Goal: Task Accomplishment & Management: Manage account settings

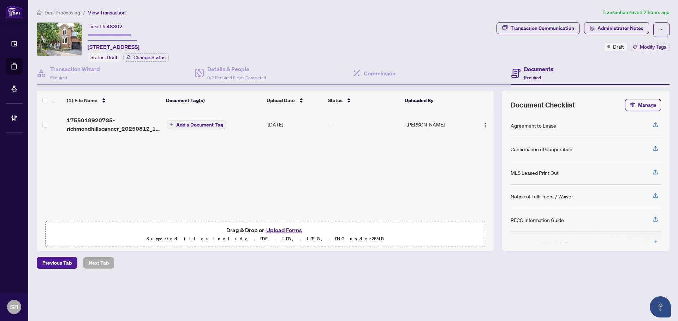
click at [76, 17] on div "Deal Processing / View Transaction Transaction saved 2 hours ago Ticket #: 4830…" at bounding box center [353, 150] width 638 height 285
click at [73, 14] on span "Deal Processing" at bounding box center [62, 13] width 36 height 6
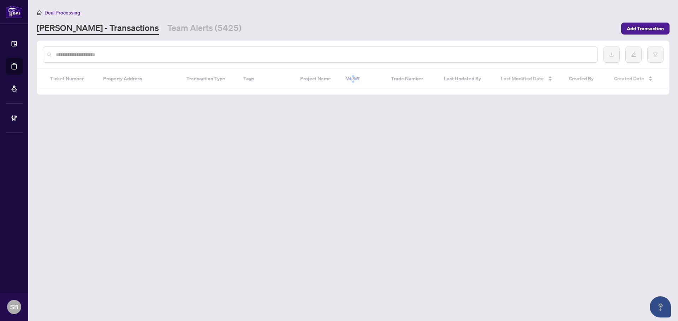
click at [103, 56] on input "text" at bounding box center [324, 55] width 536 height 8
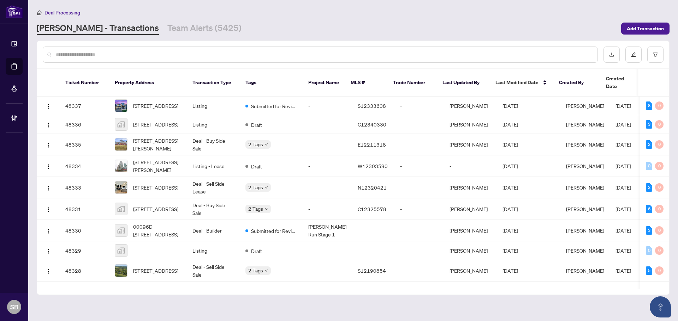
paste input "*******"
type input "*******"
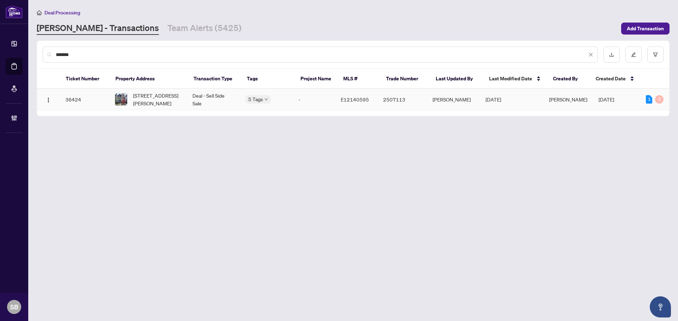
click at [133, 94] on span "[STREET_ADDRESS][PERSON_NAME]" at bounding box center [157, 100] width 48 height 16
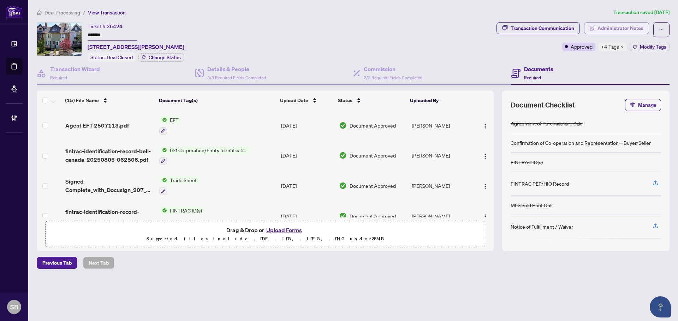
drag, startPoint x: 627, startPoint y: 26, endPoint x: 627, endPoint y: 29, distance: 3.5
click at [627, 29] on span "Administrator Notes" at bounding box center [620, 28] width 46 height 11
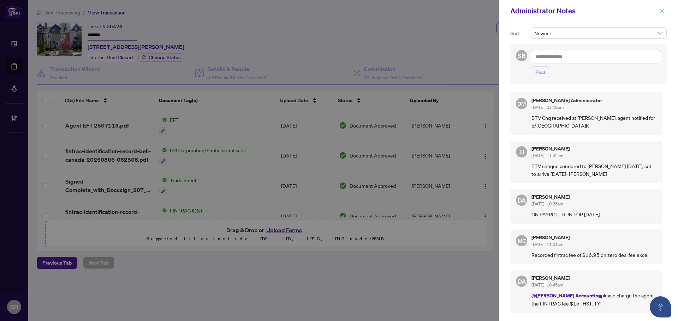
click at [662, 9] on icon "close" at bounding box center [661, 10] width 5 height 5
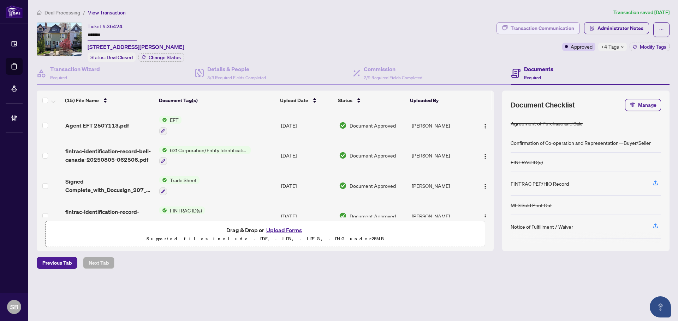
click at [547, 29] on div "Transaction Communication" at bounding box center [542, 28] width 64 height 11
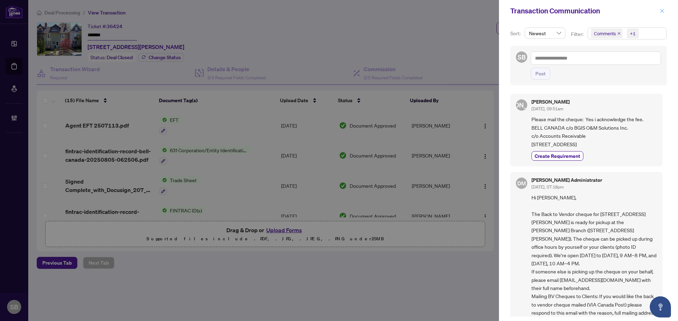
click at [661, 6] on span "button" at bounding box center [661, 10] width 5 height 11
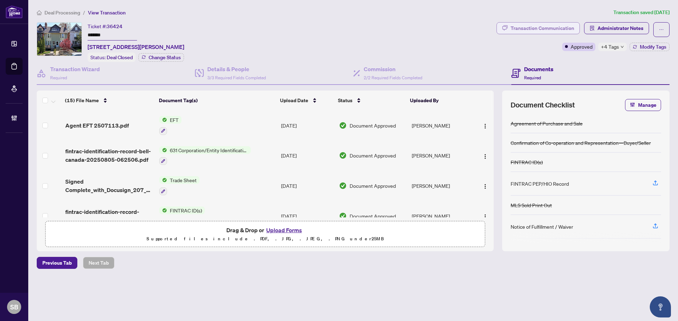
click at [549, 25] on div "Transaction Communication" at bounding box center [542, 28] width 64 height 11
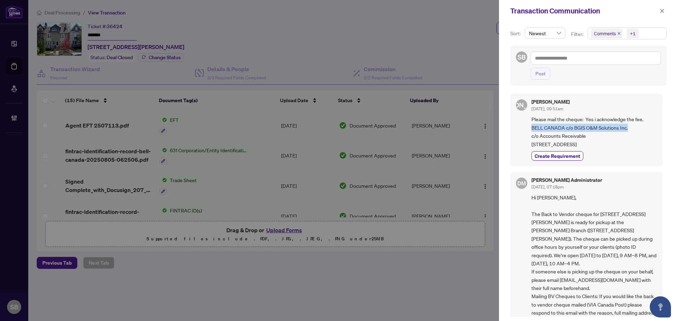
drag, startPoint x: 634, startPoint y: 127, endPoint x: 530, endPoint y: 132, distance: 104.6
click at [530, 132] on div "[PERSON_NAME] [DATE], 09:51am Please mail the cheque: Yes i acknowledge the fee…" at bounding box center [586, 130] width 152 height 73
click at [533, 132] on span "Please mail the cheque: Yes i acknowledge the fee. BELL CANADA c/o BGIS O&M Sol…" at bounding box center [593, 131] width 125 height 33
drag, startPoint x: 585, startPoint y: 134, endPoint x: 528, endPoint y: 126, distance: 58.0
click at [528, 126] on div "[PERSON_NAME] [DATE], 09:51am Please mail the cheque: Yes i acknowledge the fee…" at bounding box center [586, 130] width 152 height 73
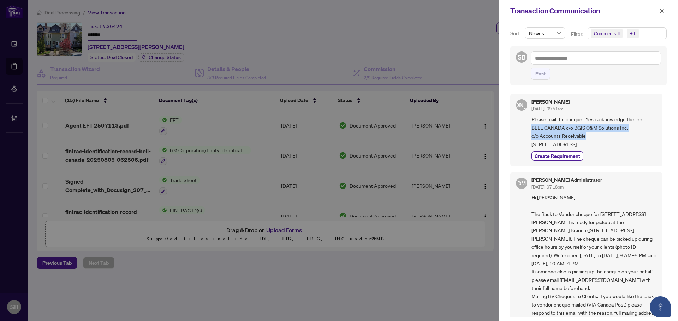
click at [564, 126] on span "Please mail the cheque: Yes i acknowledge the fee. BELL CANADA c/o BGIS O&M Sol…" at bounding box center [593, 131] width 125 height 33
drag, startPoint x: 564, startPoint y: 137, endPoint x: 526, endPoint y: 128, distance: 38.8
click at [526, 128] on div "[PERSON_NAME] [DATE], 09:51am Please mail the cheque: Yes i acknowledge the fee…" at bounding box center [586, 130] width 152 height 73
click at [549, 122] on span "Please mail the cheque: Yes i acknowledge the fee. BELL CANADA c/o BGIS O&M Sol…" at bounding box center [593, 131] width 125 height 33
drag, startPoint x: 600, startPoint y: 142, endPoint x: 523, endPoint y: 145, distance: 76.3
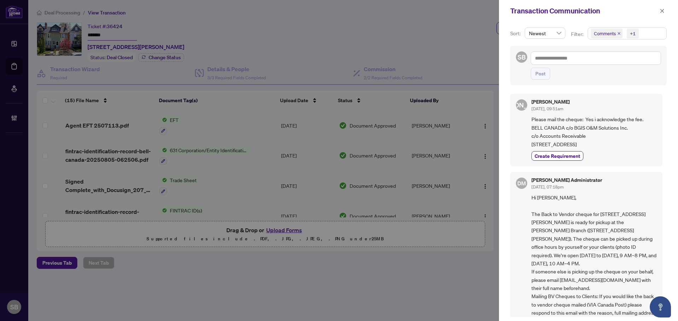
click at [523, 145] on div "[PERSON_NAME] [DATE], 09:51am Please mail the cheque: Yes i acknowledge the fee…" at bounding box center [586, 130] width 152 height 73
copy span "[STREET_ADDRESS]"
drag, startPoint x: 560, startPoint y: 152, endPoint x: 530, endPoint y: 153, distance: 29.7
click at [530, 153] on div "[PERSON_NAME] [DATE], 09:51am Please mail the cheque: Yes i acknowledge the fee…" at bounding box center [586, 130] width 152 height 73
copy span "[GEOGRAPHIC_DATA], [GEOGRAPHIC_DATA]"
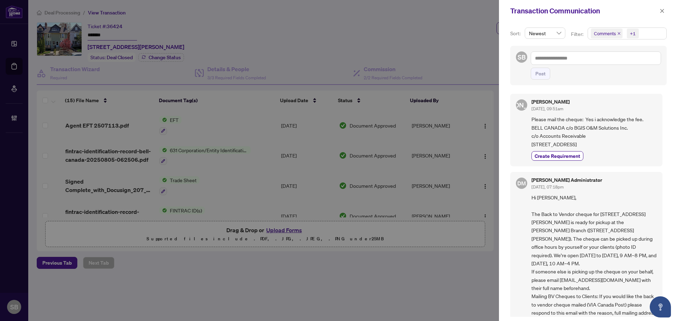
click at [575, 149] on span "Please mail the cheque: Yes i acknowledge the fee. BELL CANADA c/o BGIS O&M Sol…" at bounding box center [593, 131] width 125 height 33
drag, startPoint x: 588, startPoint y: 151, endPoint x: 562, endPoint y: 153, distance: 26.5
click at [562, 149] on span "Please mail the cheque: Yes i acknowledge the fee. BELL CANADA c/o BGIS O&M Sol…" at bounding box center [593, 131] width 125 height 33
copy span "H2X 0A7"
click at [628, 113] on div "[PERSON_NAME] [DATE], 09:51am" at bounding box center [593, 106] width 125 height 13
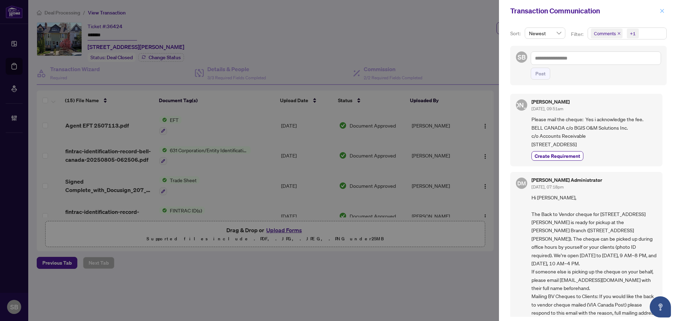
click at [664, 11] on button "button" at bounding box center [661, 11] width 9 height 8
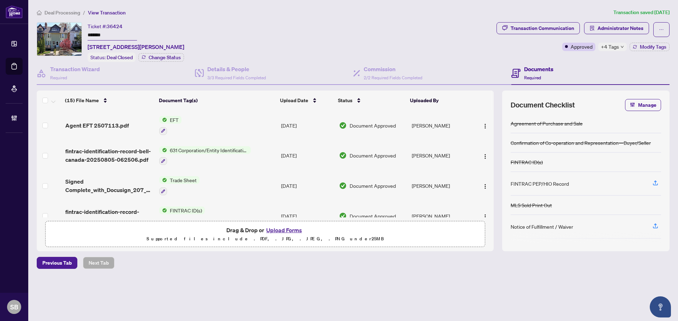
click at [76, 14] on span "Deal Processing" at bounding box center [62, 13] width 36 height 6
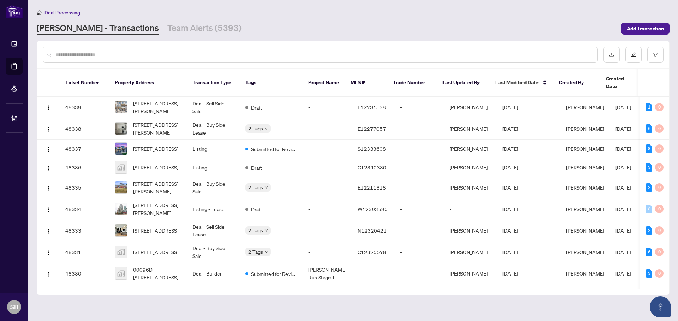
click at [259, 49] on div at bounding box center [320, 55] width 555 height 16
click at [255, 57] on input "text" at bounding box center [324, 55] width 536 height 8
click at [90, 51] on div at bounding box center [320, 55] width 555 height 16
click at [92, 54] on input "text" at bounding box center [324, 55] width 536 height 8
drag, startPoint x: 121, startPoint y: 54, endPoint x: 121, endPoint y: 50, distance: 4.2
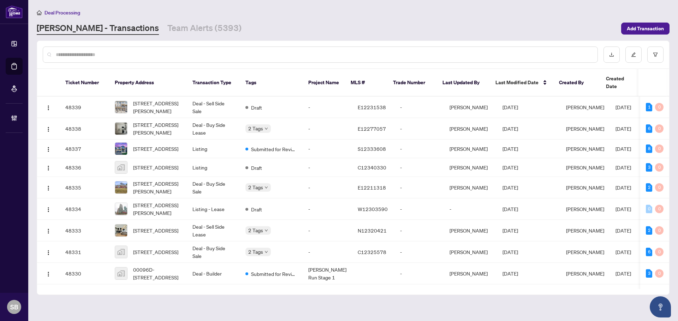
click at [121, 50] on div at bounding box center [320, 55] width 555 height 16
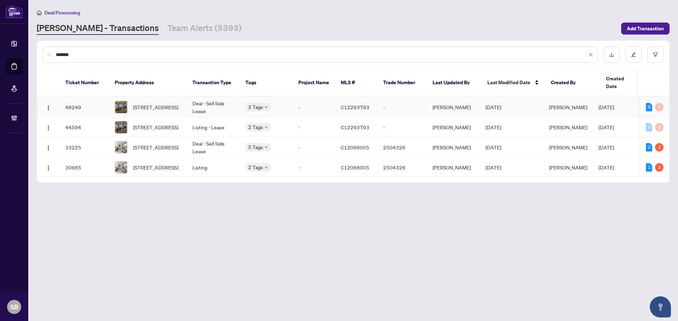
type input "*******"
click at [188, 101] on td "Deal - Sell Side Lease" at bounding box center [213, 108] width 53 height 22
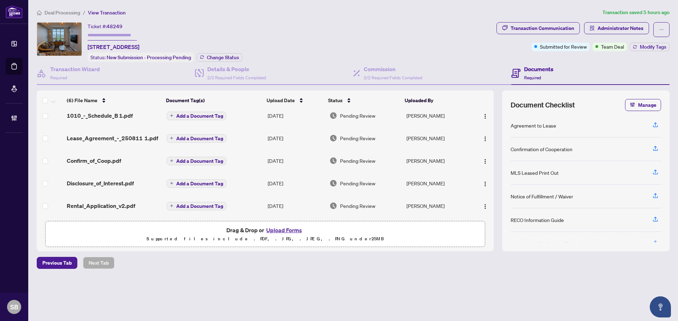
scroll to position [56, 0]
click at [291, 176] on td "[DATE]" at bounding box center [296, 183] width 62 height 23
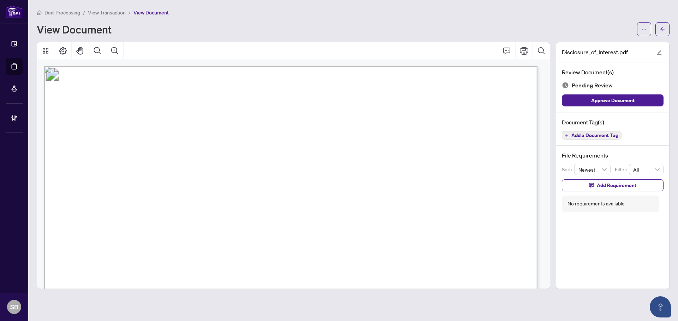
drag, startPoint x: 539, startPoint y: 135, endPoint x: 539, endPoint y: 125, distance: 9.9
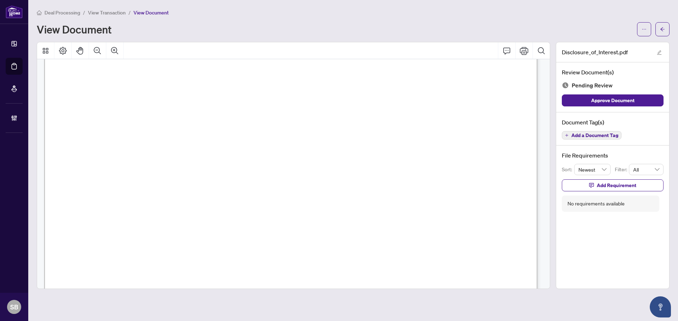
scroll to position [73, 0]
click at [650, 30] on button "button" at bounding box center [644, 29] width 14 height 14
click at [601, 45] on span "Download" at bounding box center [618, 45] width 54 height 8
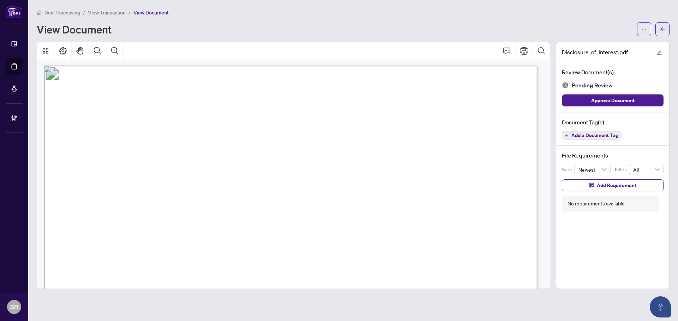
scroll to position [0, 0]
click at [666, 32] on button "button" at bounding box center [662, 29] width 14 height 14
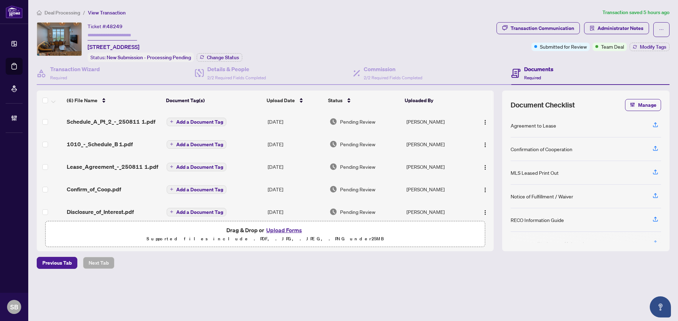
click at [139, 48] on span "[STREET_ADDRESS]" at bounding box center [114, 47] width 52 height 8
drag, startPoint x: 145, startPoint y: 47, endPoint x: 89, endPoint y: 47, distance: 56.1
click at [89, 47] on span "[STREET_ADDRESS]" at bounding box center [114, 47] width 52 height 8
copy span "[STREET_ADDRESS],"
click at [56, 11] on span "Deal Processing" at bounding box center [62, 13] width 36 height 6
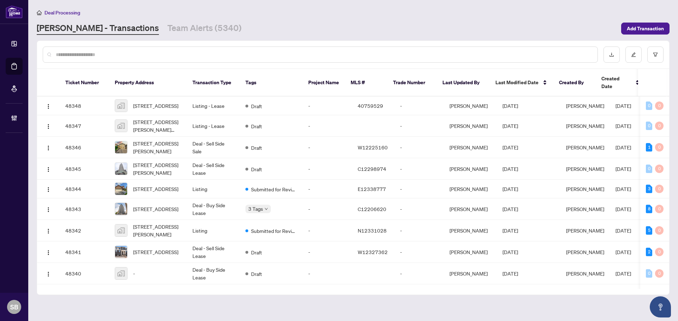
click at [206, 50] on div at bounding box center [320, 55] width 555 height 16
click at [204, 55] on input "text" at bounding box center [324, 55] width 536 height 8
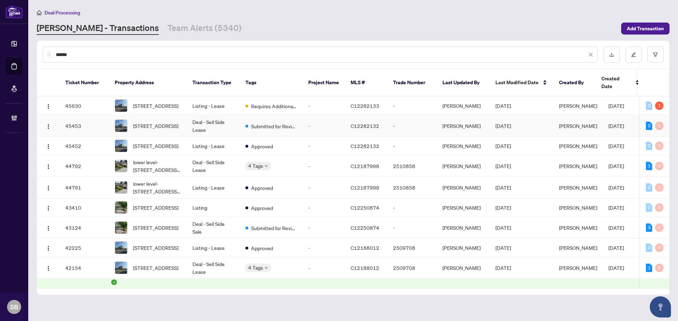
type input "******"
click at [309, 122] on td "-" at bounding box center [323, 126] width 42 height 22
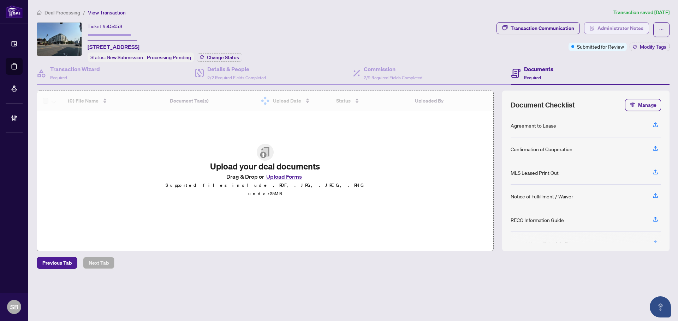
click at [622, 27] on span "Administrator Notes" at bounding box center [620, 28] width 46 height 11
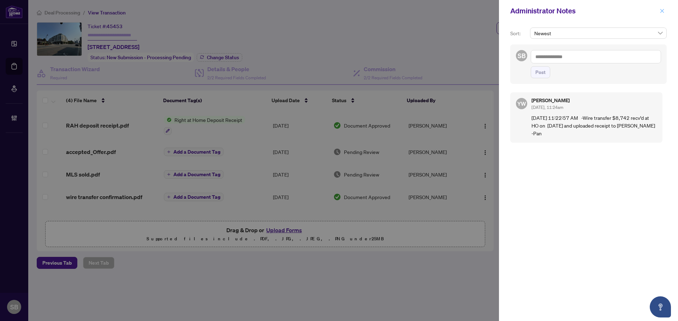
click at [658, 12] on button "button" at bounding box center [661, 11] width 9 height 8
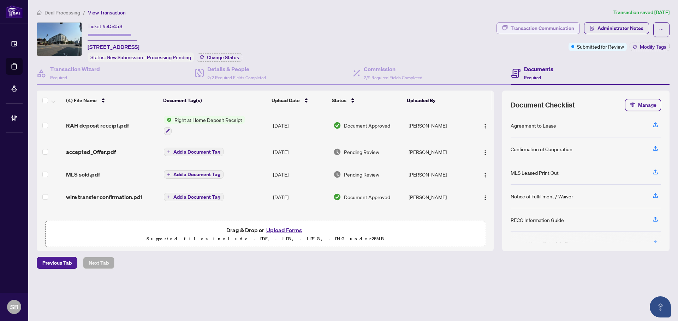
click at [519, 24] on div "Transaction Communication" at bounding box center [542, 28] width 64 height 11
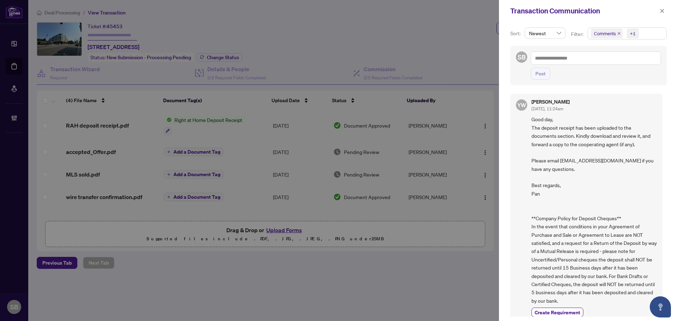
click at [664, 16] on div "Transaction Communication" at bounding box center [588, 11] width 179 height 22
click at [664, 15] on button "button" at bounding box center [661, 11] width 9 height 8
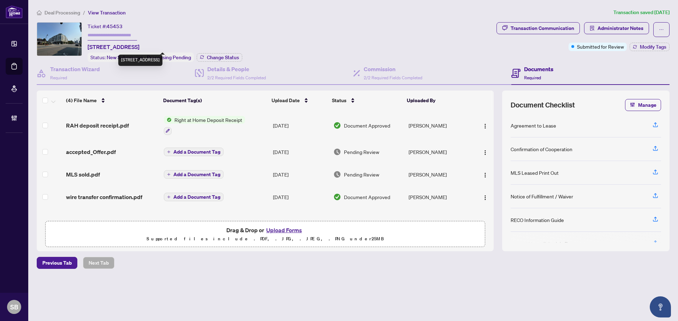
drag, startPoint x: 148, startPoint y: 46, endPoint x: 100, endPoint y: 46, distance: 48.0
click at [100, 46] on span "[STREET_ADDRESS]" at bounding box center [114, 47] width 52 height 8
copy span "[STREET_ADDRESS]"
click at [73, 11] on span "Deal Processing" at bounding box center [62, 13] width 36 height 6
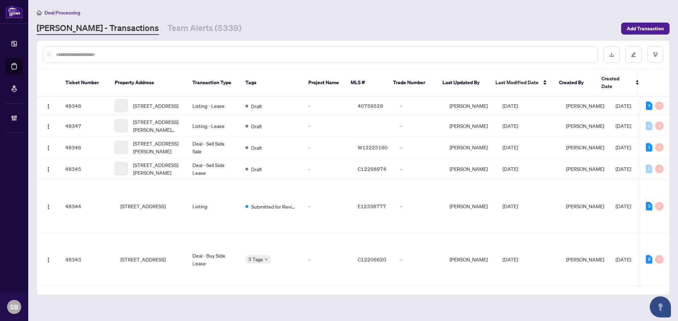
click at [76, 55] on input "text" at bounding box center [324, 55] width 536 height 8
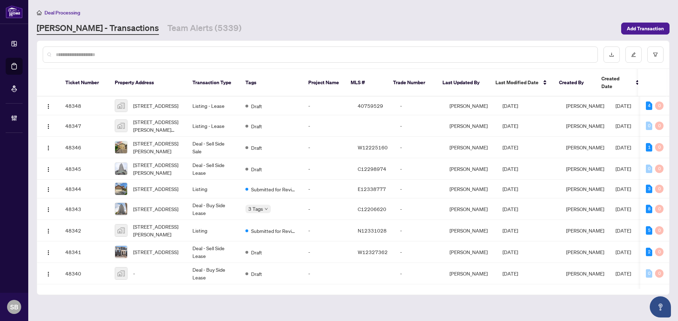
paste input "**********"
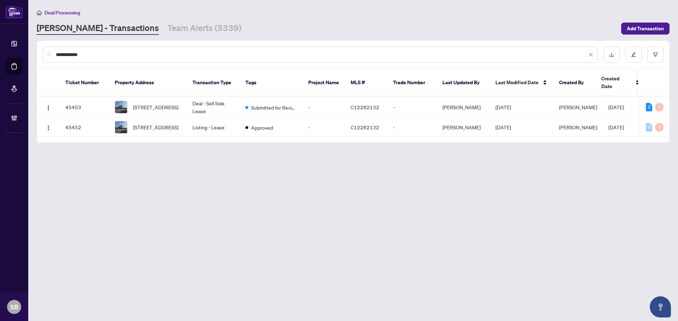
click at [104, 60] on div "**********" at bounding box center [320, 55] width 555 height 16
click at [102, 55] on input "**********" at bounding box center [321, 55] width 531 height 8
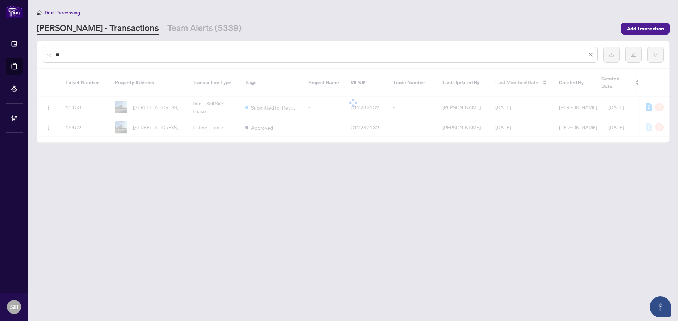
type input "*"
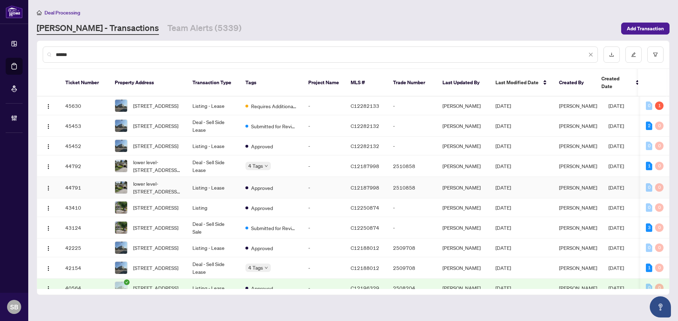
scroll to position [35, 0]
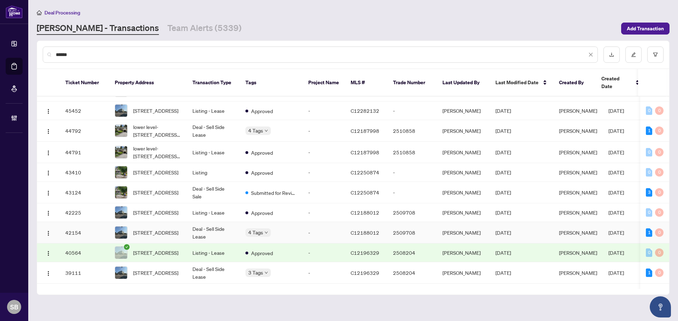
type input "******"
click at [211, 235] on td "Deal - Sell Side Lease" at bounding box center [213, 233] width 53 height 22
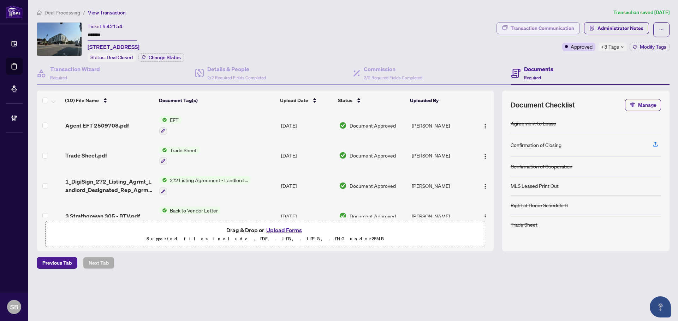
click at [545, 29] on div "Transaction Communication" at bounding box center [542, 28] width 64 height 11
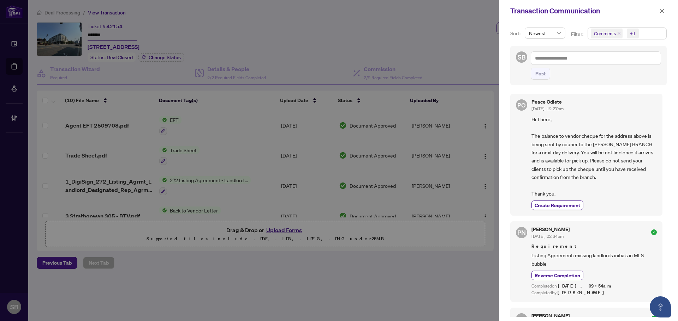
click at [657, 12] on div "Transaction Communication" at bounding box center [583, 11] width 147 height 11
click at [658, 10] on button "button" at bounding box center [661, 11] width 9 height 8
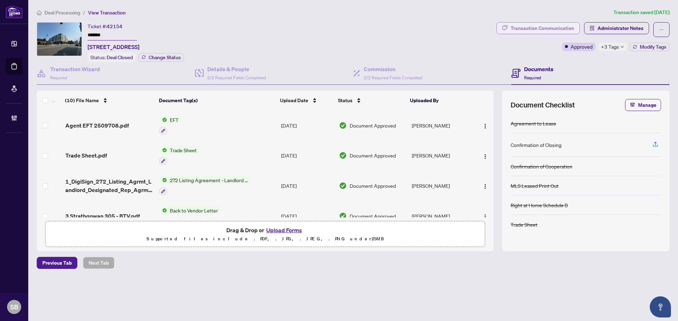
click at [531, 26] on div "Transaction Communication" at bounding box center [542, 28] width 64 height 11
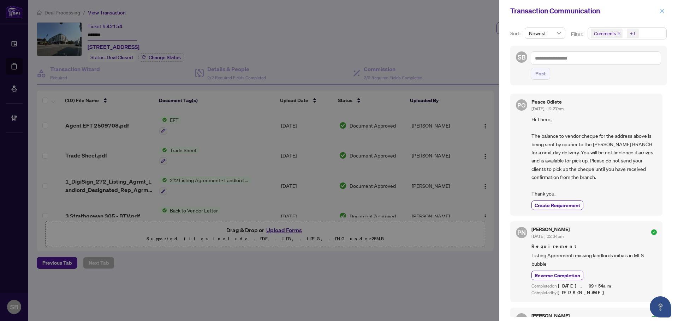
click at [660, 12] on icon "close" at bounding box center [662, 11] width 4 height 4
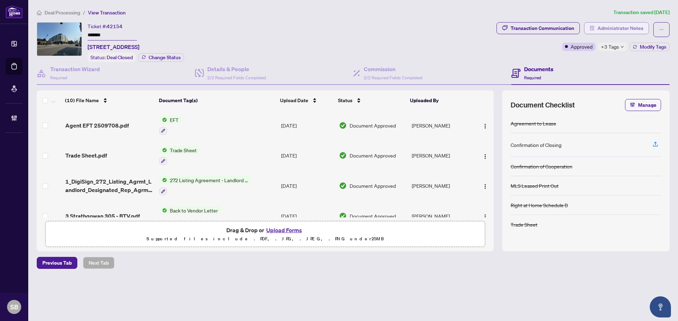
click at [623, 27] on span "Administrator Notes" at bounding box center [620, 28] width 46 height 11
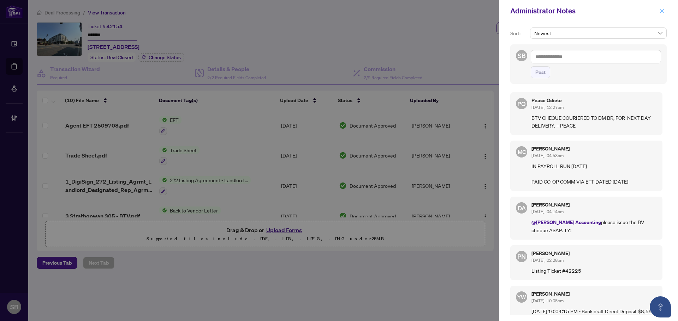
click at [663, 9] on icon "close" at bounding box center [661, 10] width 5 height 5
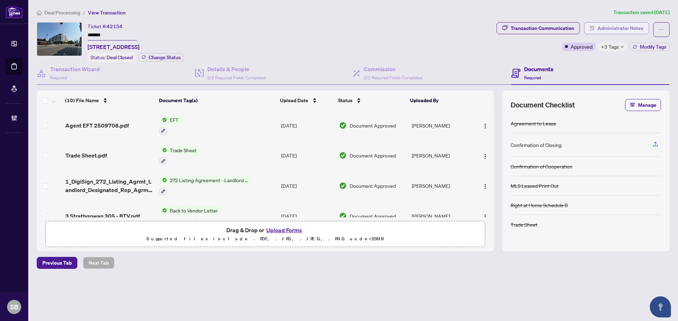
click at [618, 30] on span "Administrator Notes" at bounding box center [620, 28] width 46 height 11
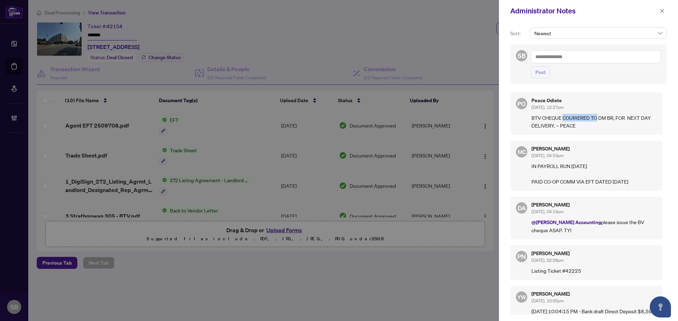
drag, startPoint x: 563, startPoint y: 121, endPoint x: 597, endPoint y: 121, distance: 34.2
click at [597, 121] on p "BTV CHEQUE COURIERED TO DM BR, FOR NEXT DAY DELIVERY. – PEACE" at bounding box center [593, 122] width 125 height 16
click at [598, 120] on p "BTV CHEQUE COURIERED TO DM BR, FOR NEXT DAY DELIVERY. – PEACE" at bounding box center [593, 122] width 125 height 16
click at [662, 14] on span "button" at bounding box center [661, 10] width 5 height 11
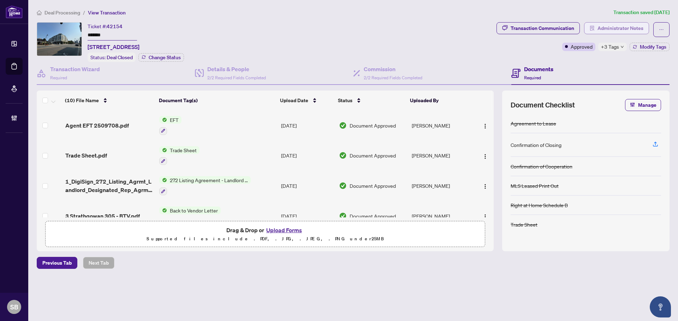
click at [607, 27] on span "Administrator Notes" at bounding box center [620, 28] width 46 height 11
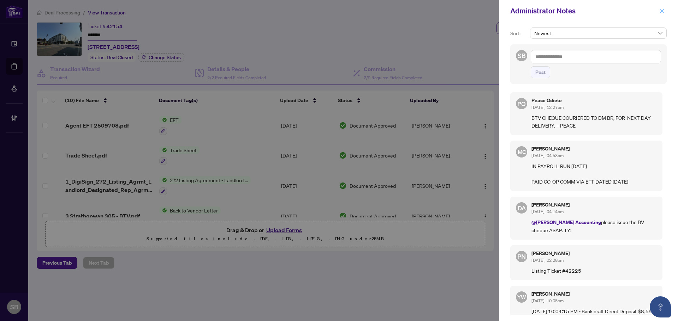
click at [661, 12] on icon "close" at bounding box center [662, 11] width 4 height 4
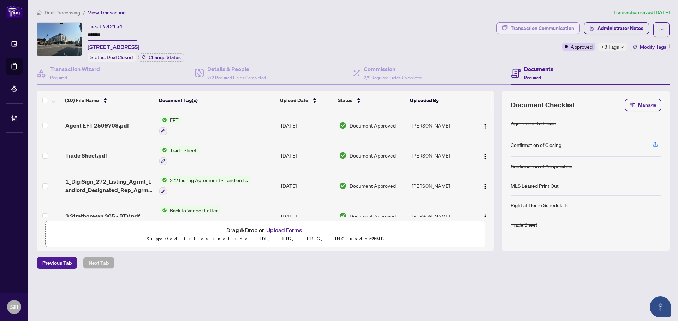
click at [561, 26] on div "Transaction Communication" at bounding box center [542, 28] width 64 height 11
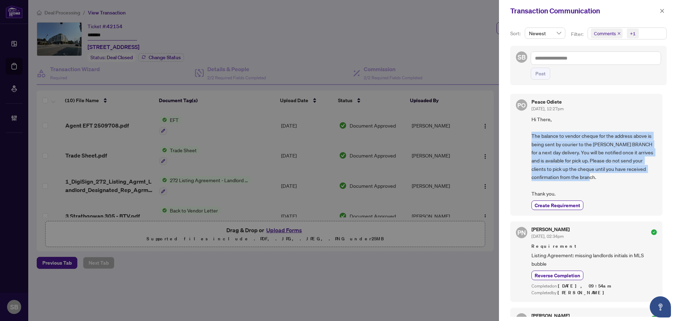
drag, startPoint x: 531, startPoint y: 139, endPoint x: 607, endPoint y: 177, distance: 85.4
click at [600, 175] on div "PO Peace Odiete [DATE], 12:27pm Hi There, The balance to vendor cheque for the …" at bounding box center [586, 155] width 152 height 122
click at [614, 178] on span "Hi There, The balance to vendor cheque for the address above is being sent by c…" at bounding box center [593, 156] width 125 height 83
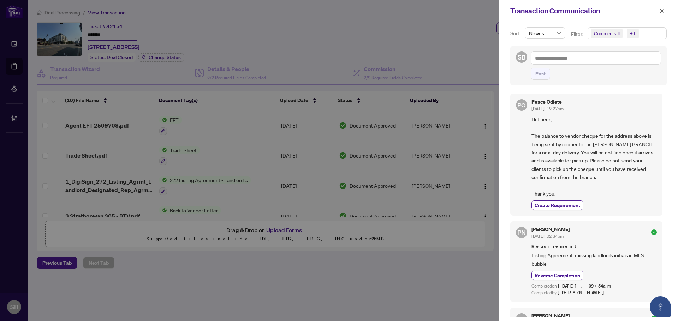
click at [432, 31] on div at bounding box center [339, 160] width 678 height 321
click at [664, 11] on button "button" at bounding box center [661, 11] width 9 height 8
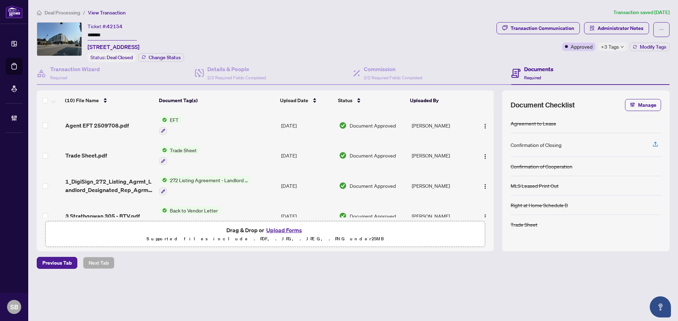
click at [78, 13] on span "Deal Processing" at bounding box center [62, 13] width 36 height 6
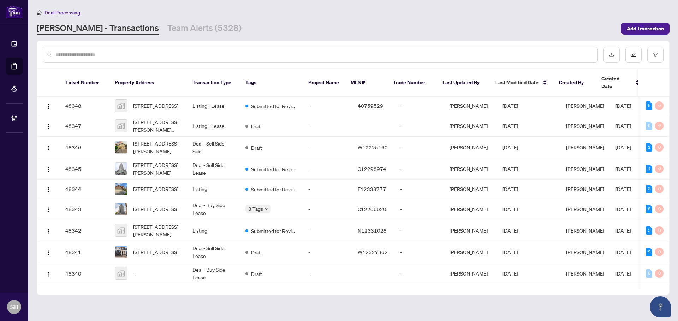
click at [392, 55] on input "text" at bounding box center [324, 55] width 536 height 8
click at [365, 50] on div at bounding box center [320, 55] width 555 height 16
click at [347, 51] on input "text" at bounding box center [324, 55] width 536 height 8
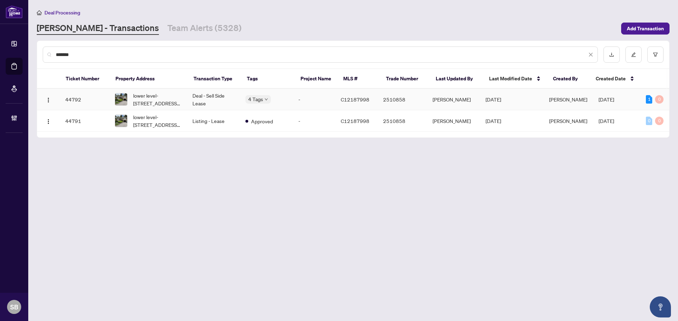
type input "*******"
click at [195, 100] on td "Deal - Sell Side Lease" at bounding box center [213, 100] width 53 height 22
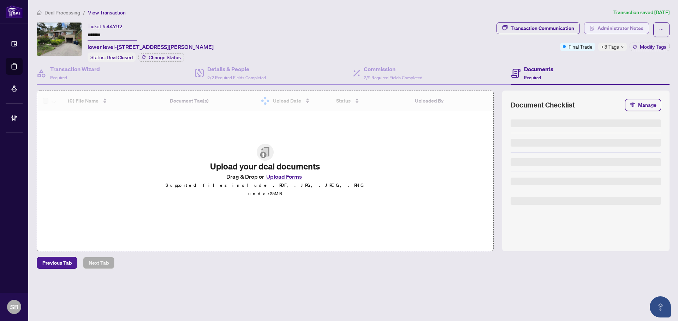
click at [623, 32] on span "Administrator Notes" at bounding box center [620, 28] width 46 height 11
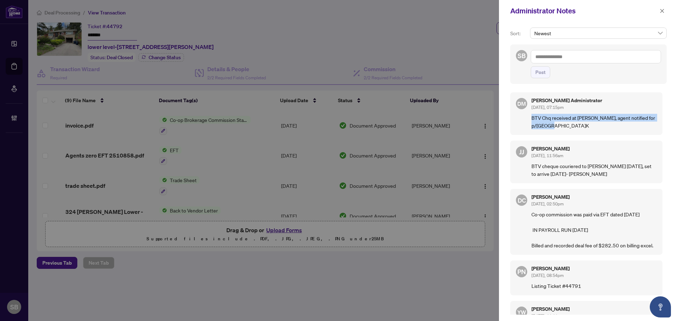
drag, startPoint x: 553, startPoint y: 129, endPoint x: 532, endPoint y: 121, distance: 22.5
click at [532, 121] on p "BTV Chq received at [PERSON_NAME], agent notified for p/[GEOGRAPHIC_DATA]K" at bounding box center [593, 122] width 125 height 16
drag, startPoint x: 532, startPoint y: 120, endPoint x: 535, endPoint y: 123, distance: 4.0
copy p "BTV Chq received at [PERSON_NAME], agent notified for p/[GEOGRAPHIC_DATA]K"
click at [548, 56] on textarea at bounding box center [595, 56] width 130 height 13
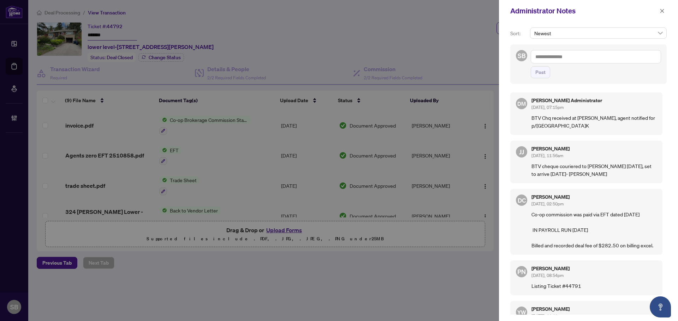
paste textarea "**********"
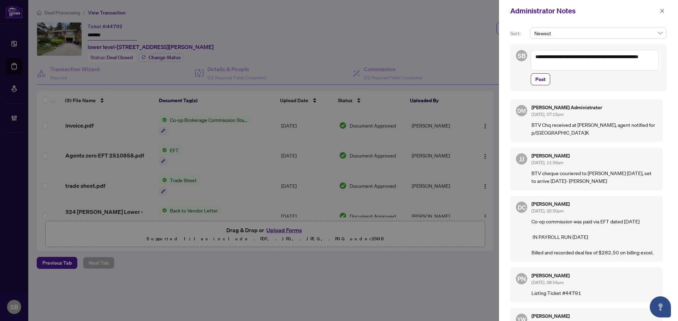
drag, startPoint x: 581, startPoint y: 57, endPoint x: 555, endPoint y: 57, distance: 25.8
click at [555, 56] on textarea "**********" at bounding box center [594, 60] width 128 height 20
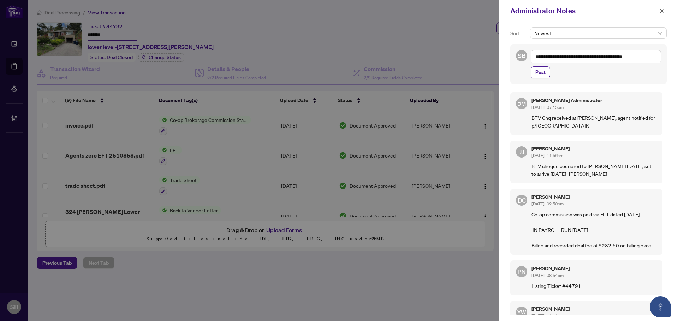
click at [633, 57] on textarea "**********" at bounding box center [595, 56] width 130 height 13
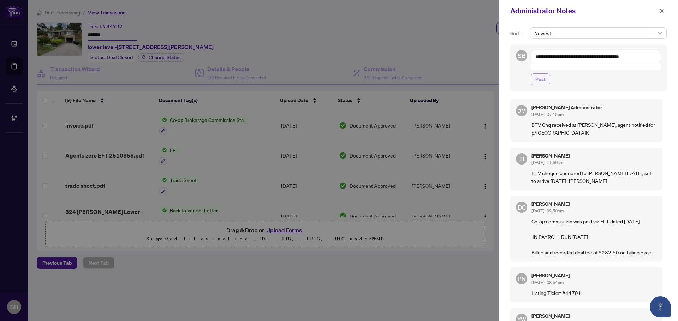
type textarea "**********"
click at [541, 77] on span "Post" at bounding box center [540, 79] width 10 height 11
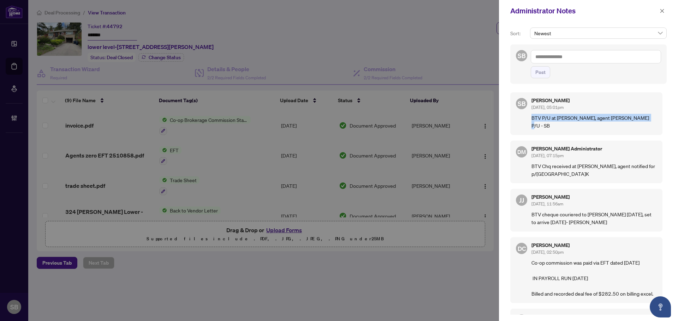
drag, startPoint x: 580, startPoint y: 119, endPoint x: 531, endPoint y: 119, distance: 48.7
click at [531, 119] on p "BTV P/U at [PERSON_NAME], agent [PERSON_NAME] P/U - SB" at bounding box center [593, 122] width 125 height 16
click at [640, 120] on p "BTV P/U at [PERSON_NAME], agent [PERSON_NAME] P/U - SB" at bounding box center [593, 122] width 125 height 16
click at [660, 11] on icon "close" at bounding box center [661, 10] width 5 height 5
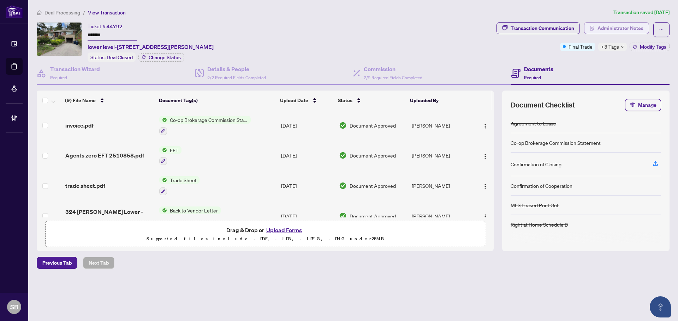
click at [613, 29] on span "Administrator Notes" at bounding box center [620, 28] width 46 height 11
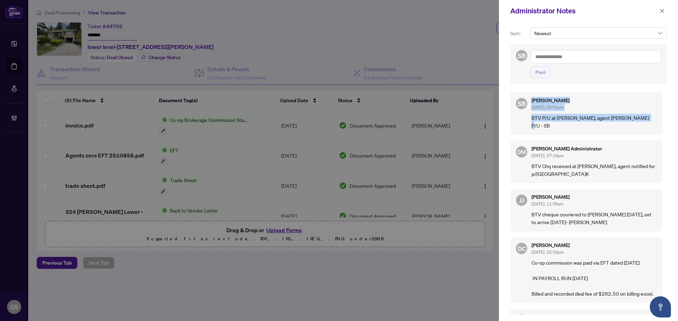
drag, startPoint x: 639, startPoint y: 118, endPoint x: 525, endPoint y: 115, distance: 113.7
click at [525, 115] on div "SB [PERSON_NAME] [DATE], 05:01pm BTV P/U at [PERSON_NAME], agent [PERSON_NAME] …" at bounding box center [586, 113] width 152 height 43
click at [546, 117] on p "BTV P/U at [PERSON_NAME], agent [PERSON_NAME] P/U - SB" at bounding box center [593, 122] width 125 height 16
drag, startPoint x: 637, startPoint y: 120, endPoint x: 532, endPoint y: 115, distance: 105.6
click at [528, 115] on div "SB [PERSON_NAME] [DATE], 05:01pm BTV P/U at [PERSON_NAME], agent [PERSON_NAME] …" at bounding box center [586, 113] width 152 height 43
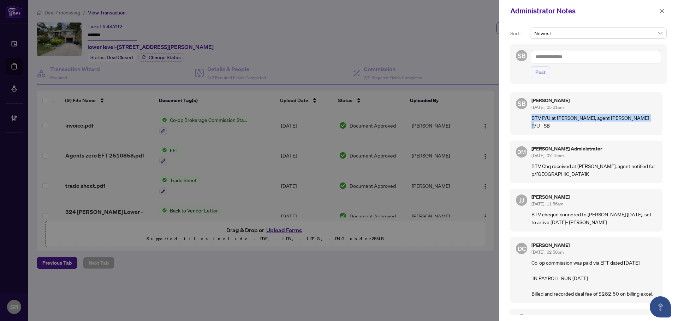
copy p "BTV P/U at [PERSON_NAME], agent [PERSON_NAME] P/U - SB"
click at [663, 13] on button "button" at bounding box center [661, 11] width 9 height 8
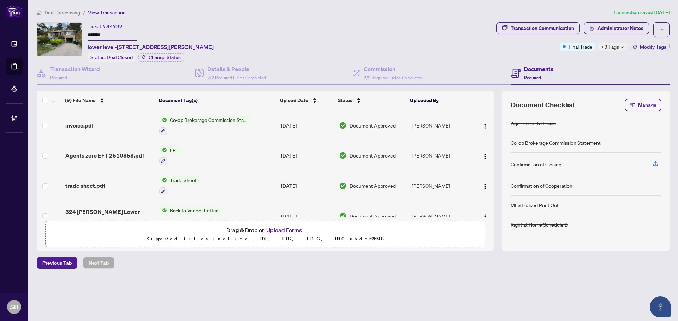
click at [663, 13] on div "Administrator Notes Sort: Newest SB Post SB [PERSON_NAME] [DATE], 05:01pm BTV P…" at bounding box center [339, 160] width 678 height 321
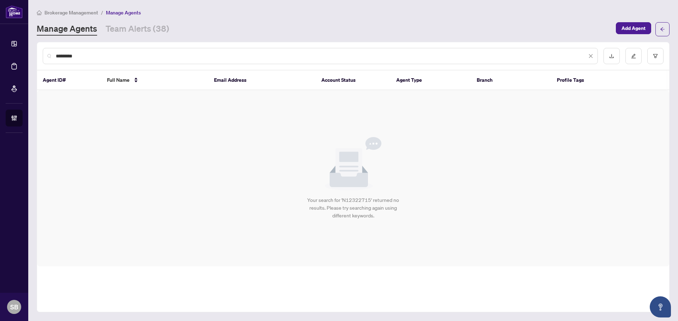
drag, startPoint x: 128, startPoint y: 50, endPoint x: 3, endPoint y: 48, distance: 124.9
click at [0, 49] on html "Dashboard Deal Processing Mortgage Referrals Brokerage Management SB [PERSON_NA…" at bounding box center [339, 160] width 678 height 321
click at [138, 63] on div "*********" at bounding box center [320, 56] width 555 height 16
drag, startPoint x: 115, startPoint y: 54, endPoint x: 109, endPoint y: 55, distance: 6.3
click at [112, 54] on input "*********" at bounding box center [321, 56] width 531 height 8
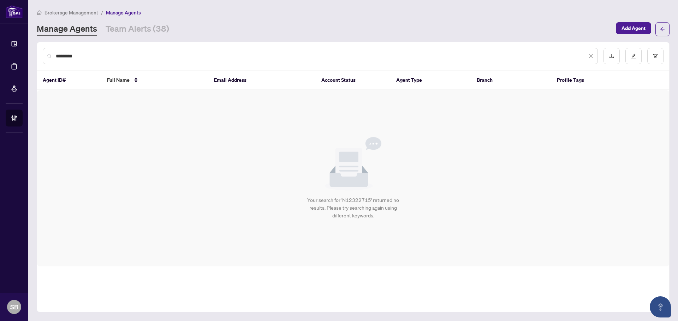
drag, startPoint x: 79, startPoint y: 58, endPoint x: 23, endPoint y: 54, distance: 57.0
click at [23, 54] on div "Dashboard Deal Processing Mortgage Referrals Brokerage Management SB Shelly Bar…" at bounding box center [339, 160] width 678 height 321
drag, startPoint x: 140, startPoint y: 59, endPoint x: 30, endPoint y: 62, distance: 109.8
click at [30, 62] on main "Brokerage Management / Manage Agents Manage Agents Team Alerts (38) Add Agent *…" at bounding box center [352, 160] width 649 height 321
type input "*******"
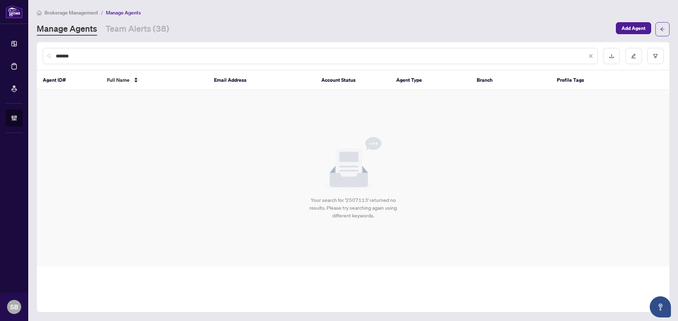
click at [147, 60] on div "*******" at bounding box center [320, 56] width 555 height 16
click at [144, 57] on input "*******" at bounding box center [321, 56] width 531 height 8
drag, startPoint x: 144, startPoint y: 57, endPoint x: 49, endPoint y: 55, distance: 94.6
click at [59, 57] on input "*******" at bounding box center [321, 56] width 531 height 8
type input "*"
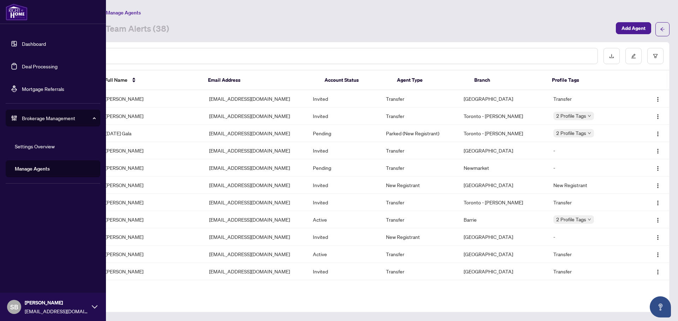
click at [33, 64] on link "Deal Processing" at bounding box center [40, 66] width 36 height 6
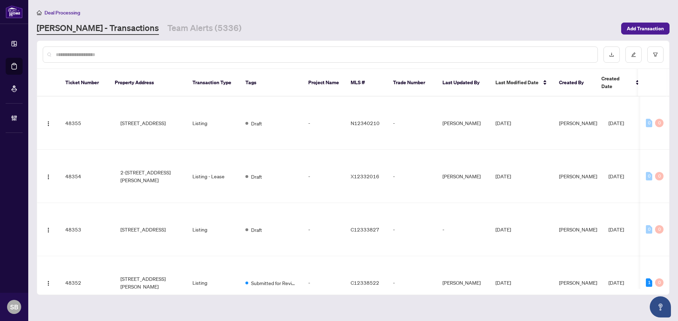
click at [172, 59] on div at bounding box center [320, 55] width 555 height 16
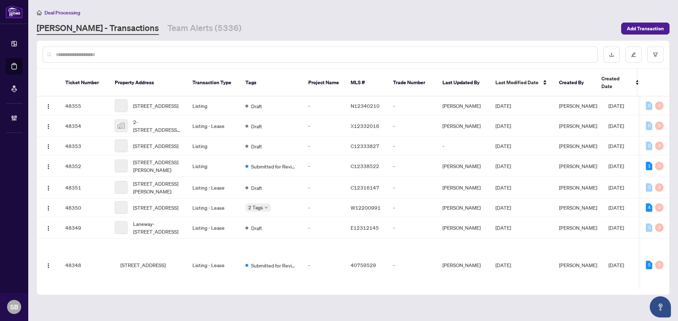
click at [172, 55] on input "text" at bounding box center [324, 55] width 536 height 8
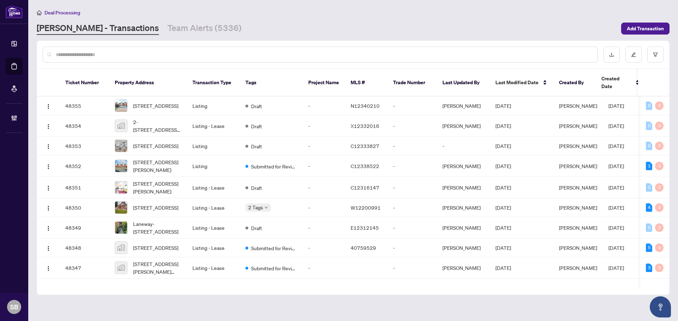
click at [181, 53] on input "text" at bounding box center [324, 55] width 536 height 8
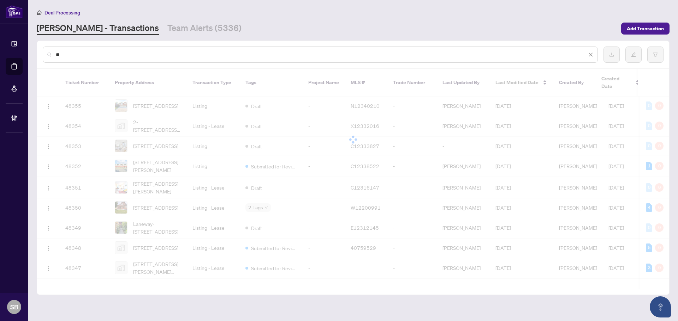
type input "*"
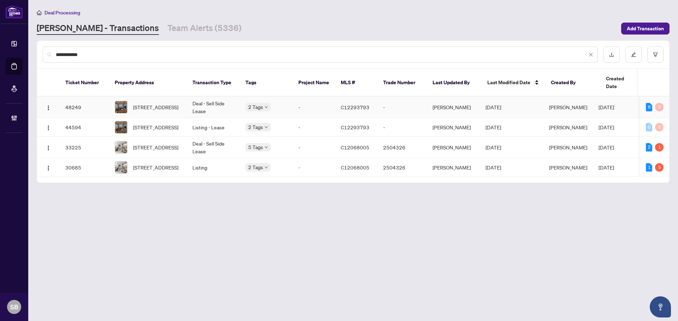
type input "**********"
click at [181, 100] on td "[STREET_ADDRESS]" at bounding box center [148, 108] width 78 height 22
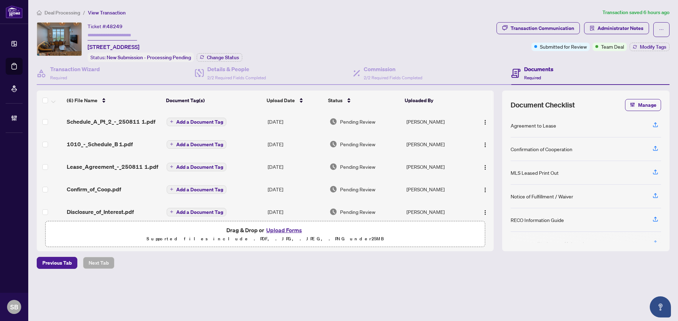
click at [525, 72] on h4 "Documents" at bounding box center [538, 69] width 29 height 8
click at [230, 69] on h4 "Details & People" at bounding box center [236, 69] width 59 height 8
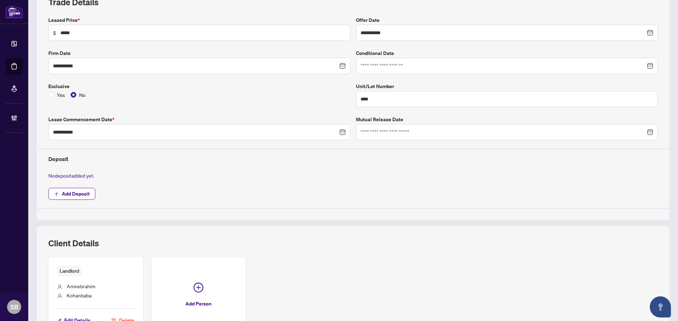
scroll to position [176, 0]
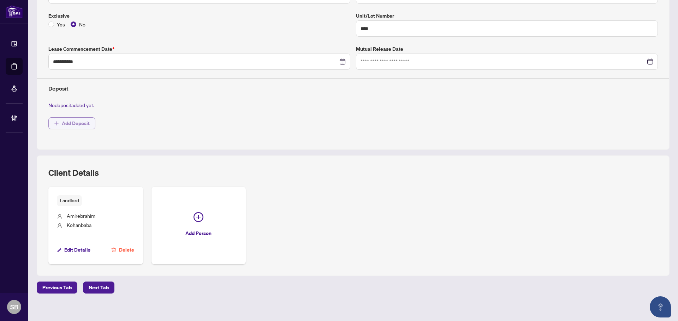
click at [77, 126] on span "Add Deposit" at bounding box center [76, 123] width 28 height 11
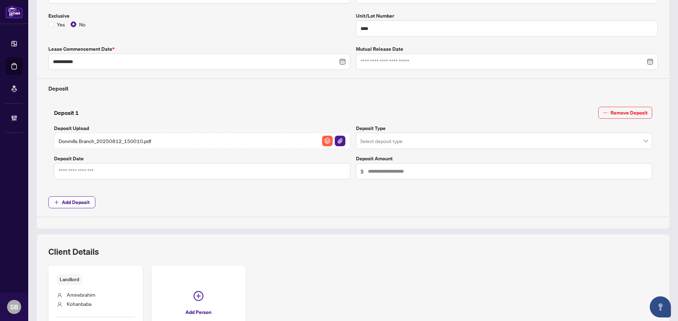
click at [280, 163] on div at bounding box center [202, 171] width 296 height 16
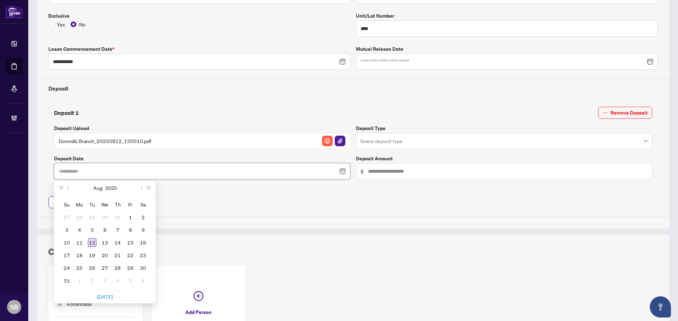
type input "**********"
click at [89, 241] on div "12" at bounding box center [92, 243] width 8 height 8
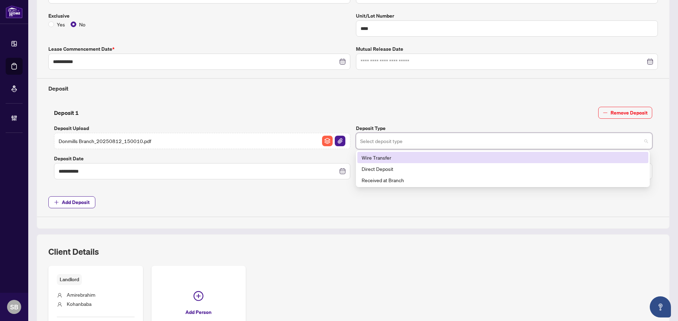
click at [478, 137] on input "search" at bounding box center [500, 142] width 281 height 16
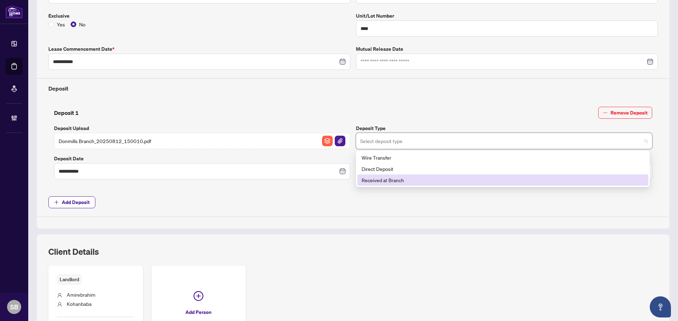
click at [475, 179] on div "Received at Branch" at bounding box center [502, 180] width 282 height 8
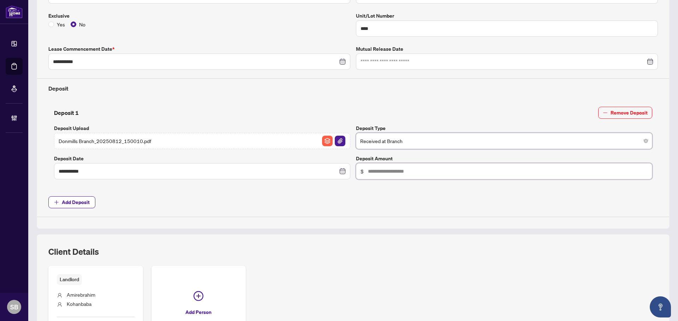
click at [467, 170] on input "text" at bounding box center [507, 172] width 279 height 8
type input "********"
click at [459, 213] on div "**********" at bounding box center [353, 82] width 615 height 272
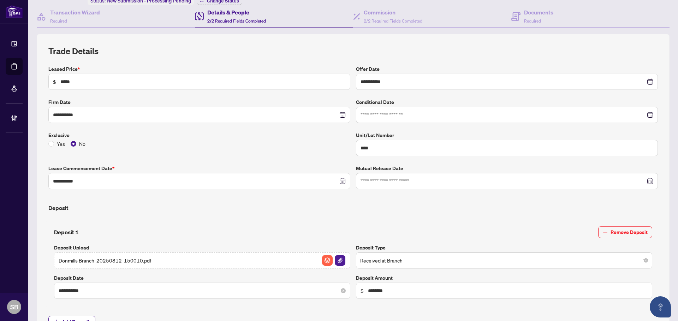
scroll to position [0, 0]
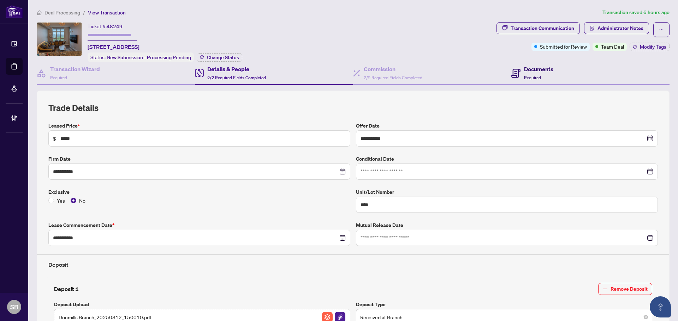
click at [534, 70] on h4 "Documents" at bounding box center [538, 69] width 29 height 8
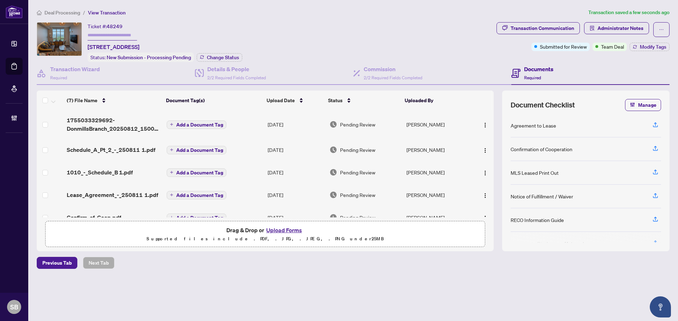
click at [219, 128] on button "Add a Document Tag" at bounding box center [197, 125] width 60 height 8
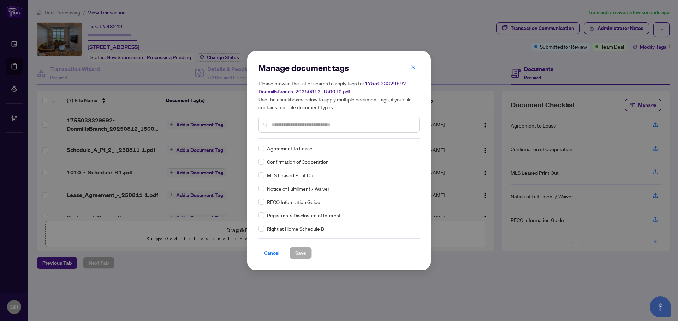
click at [297, 126] on input "text" at bounding box center [342, 125] width 142 height 8
type input "****"
drag, startPoint x: 405, startPoint y: 148, endPoint x: 402, endPoint y: 168, distance: 20.7
click at [405, 148] on img at bounding box center [404, 148] width 7 height 7
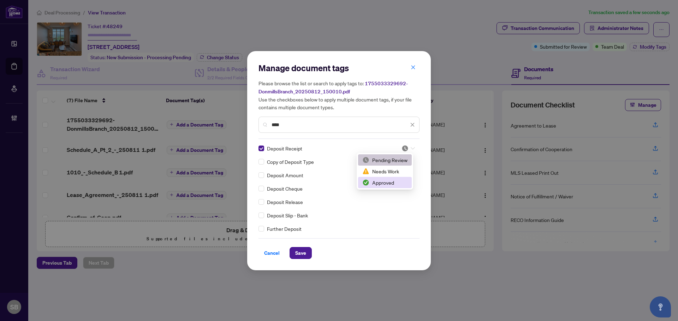
click at [394, 182] on div "Approved" at bounding box center [384, 183] width 45 height 8
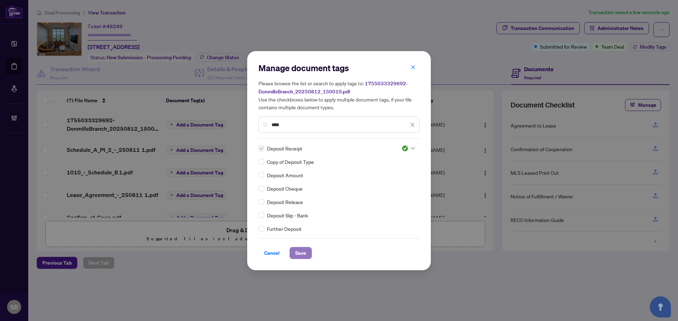
click at [303, 257] on span "Save" at bounding box center [300, 253] width 11 height 11
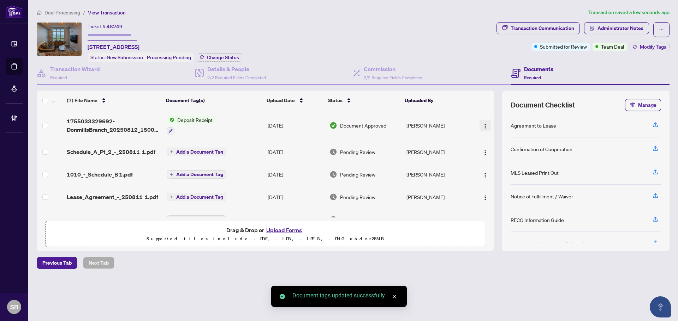
click at [482, 125] on img "button" at bounding box center [485, 127] width 6 height 6
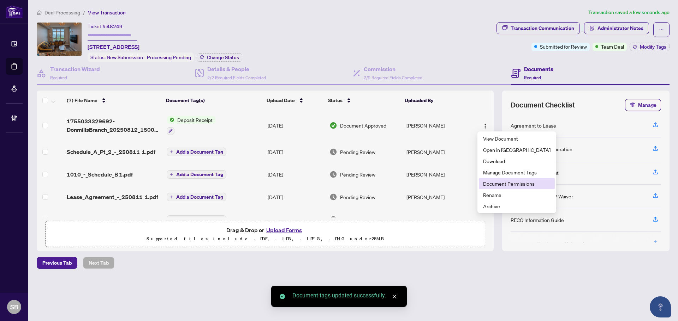
click at [499, 183] on span "Document Permissions" at bounding box center [516, 184] width 67 height 8
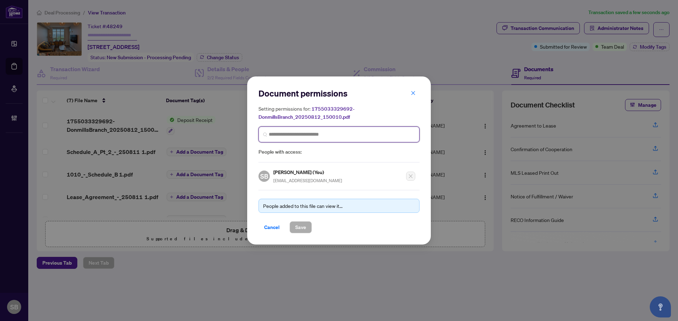
click at [303, 132] on input "search" at bounding box center [342, 134] width 146 height 7
type input "******"
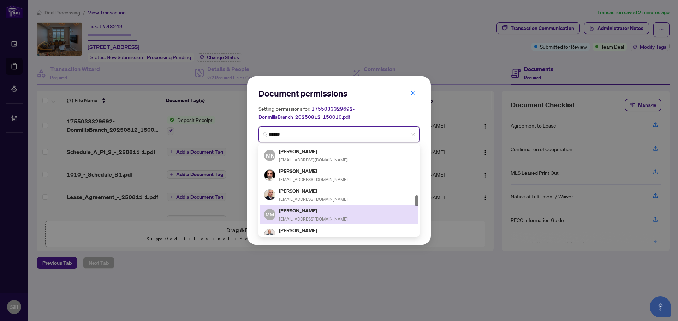
scroll to position [423, 0]
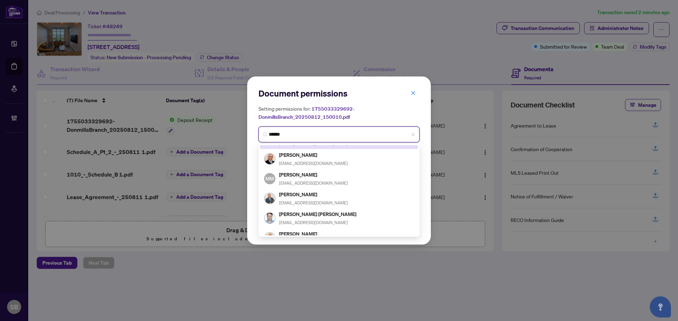
drag, startPoint x: 327, startPoint y: 132, endPoint x: 215, endPoint y: 129, distance: 113.0
click at [217, 131] on div "Document permissions Setting permissions for: 1755033329692-DonmillsBranch_2025…" at bounding box center [339, 160] width 678 height 321
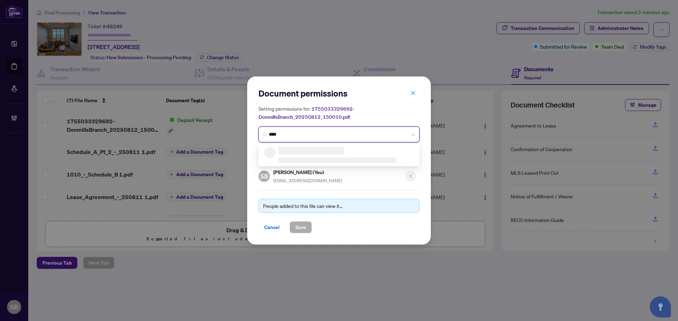
type input "*****"
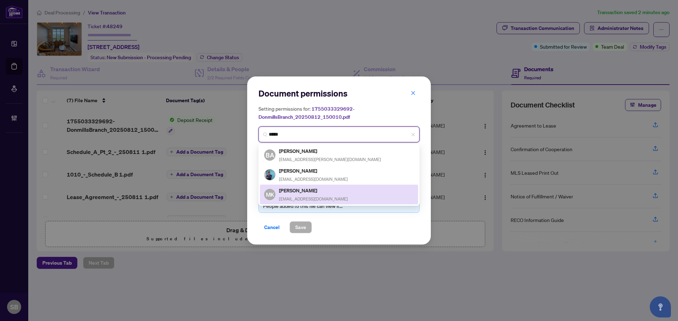
click at [365, 190] on div "MK Mohammadhossein Kohan-baba soldbykohan@gmail.com" at bounding box center [339, 195] width 150 height 16
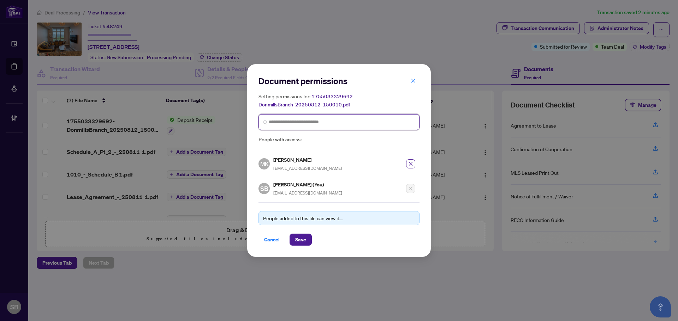
click at [309, 115] on span at bounding box center [338, 122] width 161 height 16
click at [310, 121] on input "search" at bounding box center [342, 122] width 146 height 7
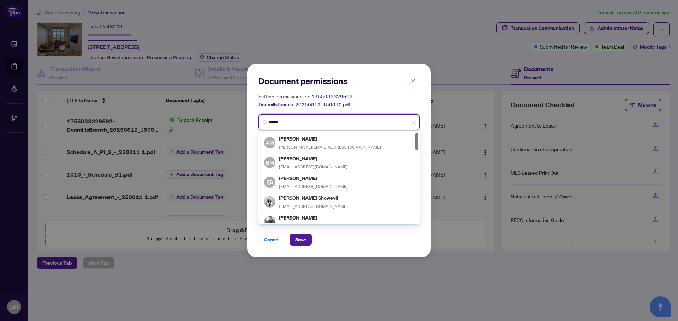
type input "******"
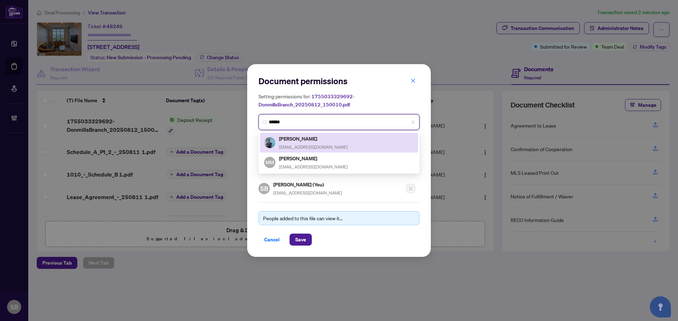
click at [336, 144] on div "Mehrad Kohanbaba kohanbaba.m@gmail.com" at bounding box center [339, 143] width 150 height 16
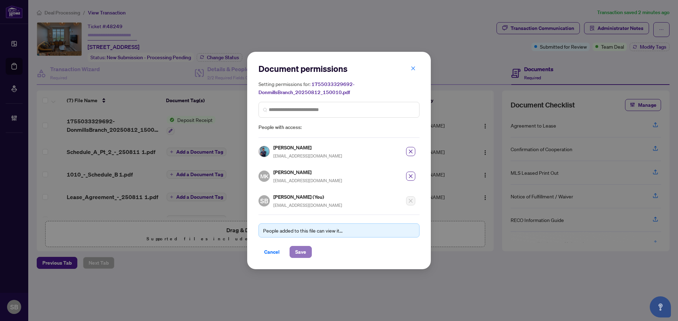
click at [304, 251] on span "Save" at bounding box center [300, 252] width 11 height 11
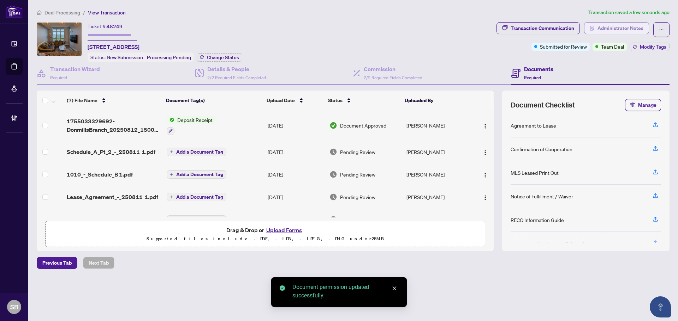
click at [619, 24] on span "Administrator Notes" at bounding box center [620, 28] width 46 height 11
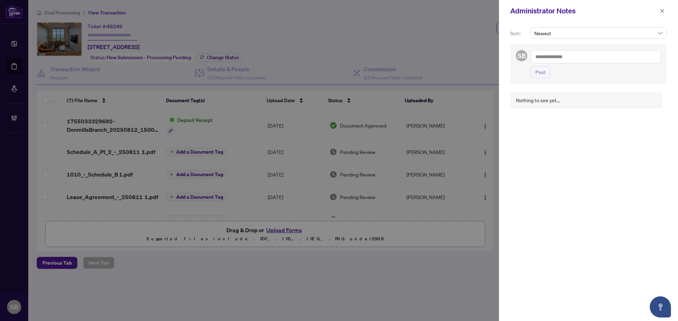
click at [568, 57] on textarea at bounding box center [595, 56] width 130 height 13
click at [558, 58] on textarea "**********" at bounding box center [595, 56] width 130 height 13
click at [554, 54] on textarea "**********" at bounding box center [595, 56] width 130 height 13
type textarea "**********"
click at [536, 75] on span "Post" at bounding box center [540, 79] width 10 height 11
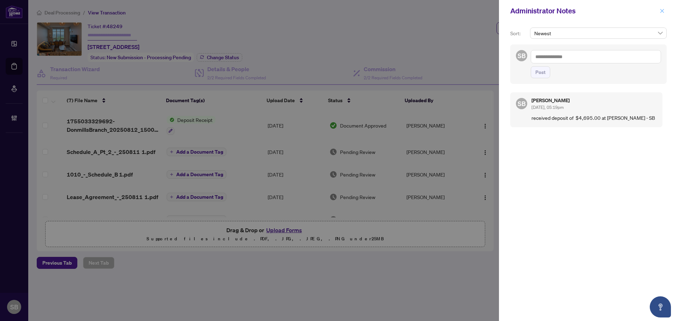
click at [662, 15] on span "button" at bounding box center [661, 10] width 5 height 11
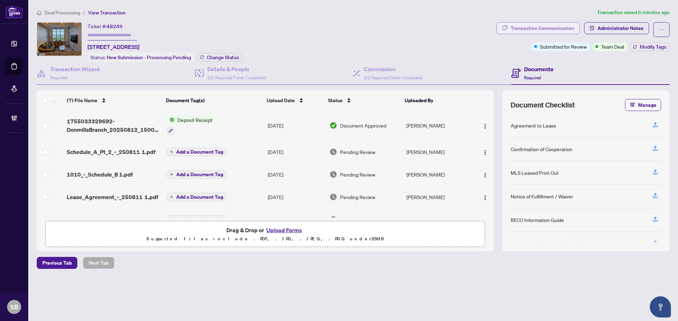
click at [540, 31] on div "Transaction Communication" at bounding box center [542, 28] width 64 height 11
type textarea "**********"
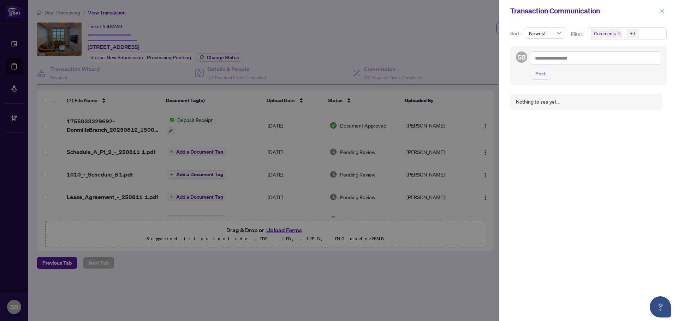
click at [660, 12] on icon "close" at bounding box center [661, 10] width 5 height 5
